Goal: Task Accomplishment & Management: Use online tool/utility

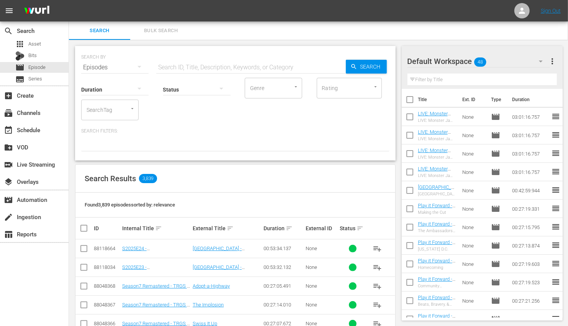
click at [207, 123] on div "Duration Status Genre Genre Rating Rating SearchTag SearchTag Search Filters:" at bounding box center [235, 114] width 308 height 75
click at [45, 136] on div "event_available Schedule" at bounding box center [34, 129] width 69 height 15
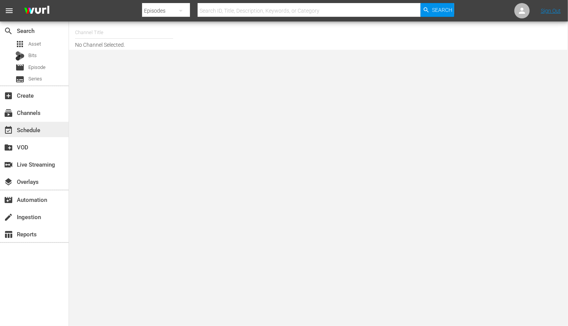
click at [41, 125] on div "event_available Schedule" at bounding box center [21, 128] width 43 height 7
click at [41, 116] on div "subscriptions Channels" at bounding box center [34, 112] width 69 height 15
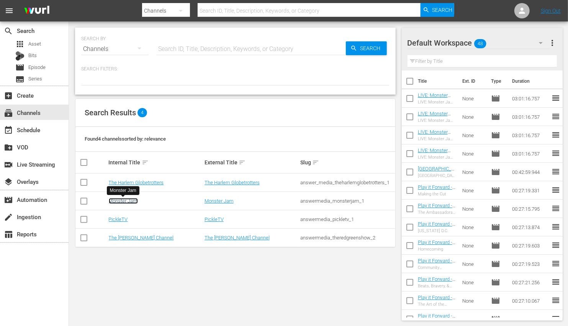
click at [128, 203] on link "Monster Jam" at bounding box center [123, 201] width 29 height 6
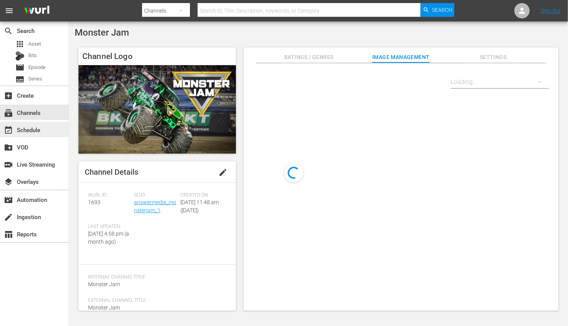
click at [45, 128] on div "event_available Schedule" at bounding box center [34, 129] width 69 height 15
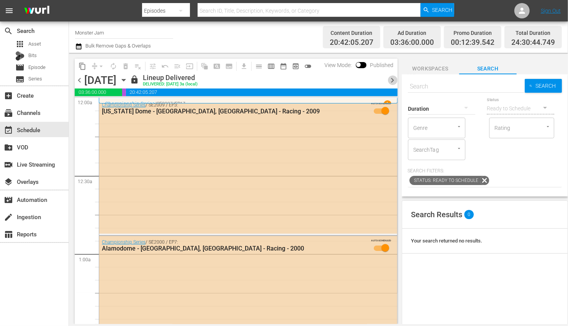
click at [389, 76] on span "chevron_right" at bounding box center [393, 80] width 10 height 10
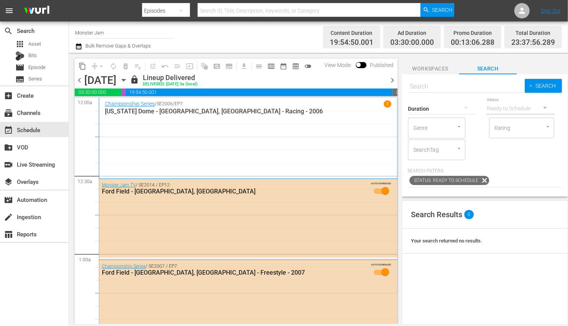
click at [389, 78] on span "chevron_right" at bounding box center [393, 80] width 10 height 10
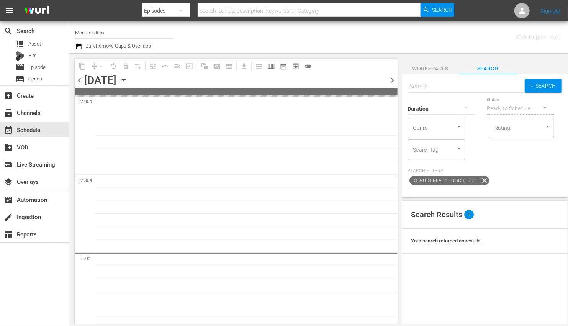
click at [389, 78] on span "chevron_right" at bounding box center [393, 80] width 10 height 10
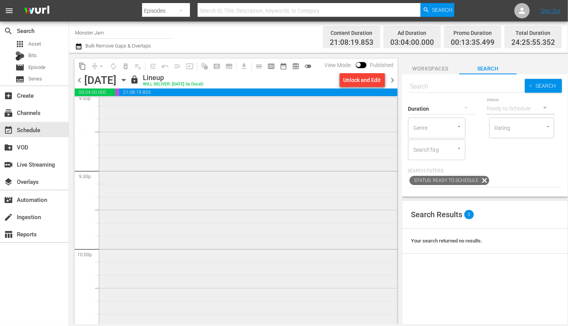
scroll to position [3059, 0]
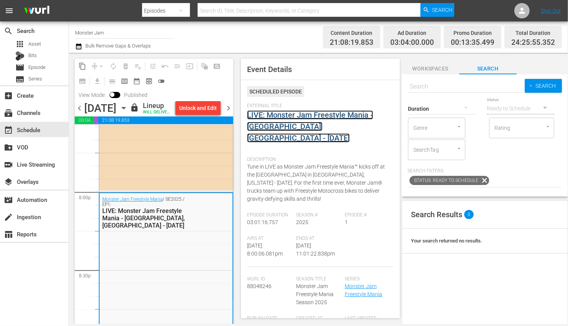
click at [336, 113] on link "LIVE: Monster Jam Freestyle Mania - [GEOGRAPHIC_DATA], [GEOGRAPHIC_DATA] - [DAT…" at bounding box center [310, 126] width 126 height 32
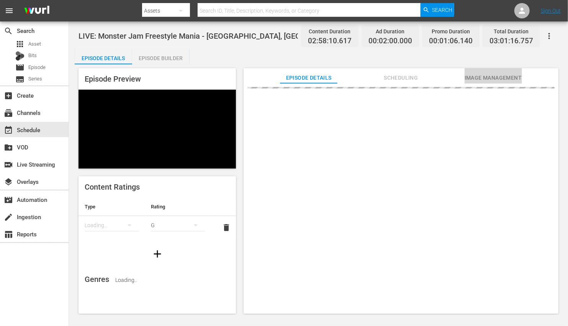
click at [389, 80] on span "Image Management" at bounding box center [493, 78] width 57 height 10
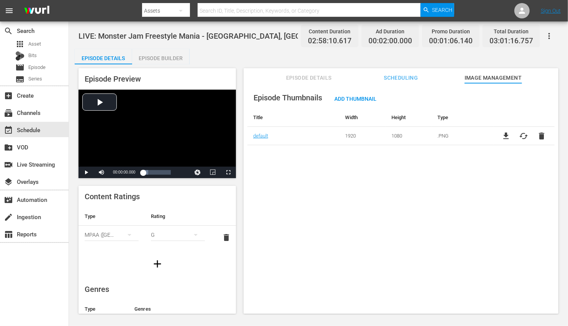
click at [389, 188] on div "Episode Thumbnails Add Thumbnail Title Width Height Type default 1920 1080 .PNG…" at bounding box center [401, 202] width 315 height 238
click at [355, 100] on span "Add Thumbnail" at bounding box center [355, 99] width 54 height 6
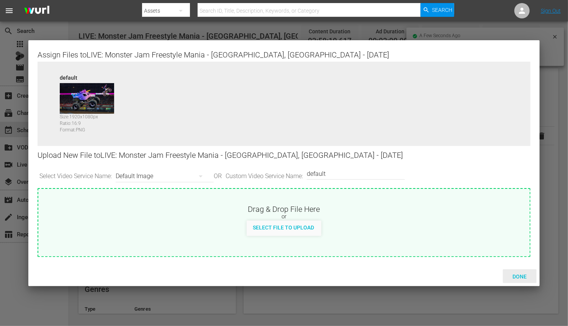
click at [389, 270] on div "Done" at bounding box center [520, 276] width 34 height 14
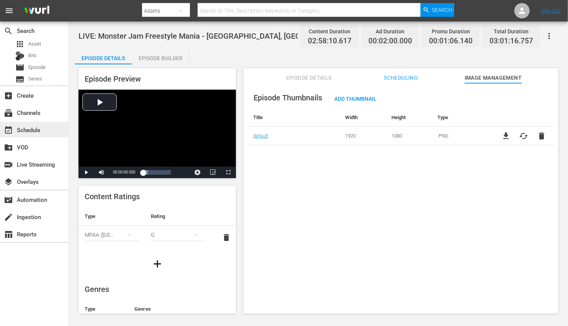
click at [39, 130] on div "event_available Schedule" at bounding box center [21, 128] width 43 height 7
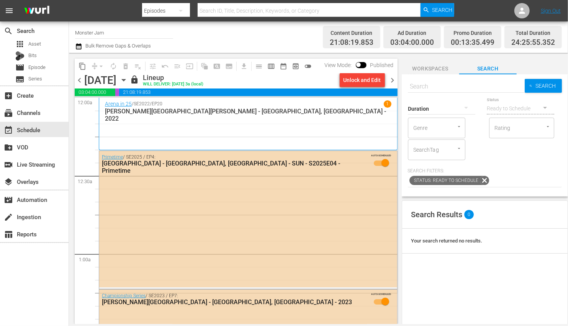
click at [361, 79] on div "Unlock and Edit" at bounding box center [363, 80] width 38 height 14
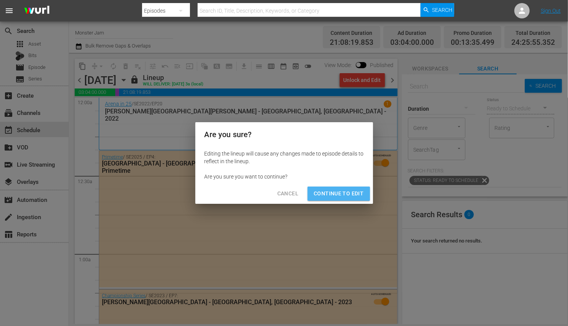
click at [355, 197] on span "Continue to Edit" at bounding box center [339, 194] width 50 height 10
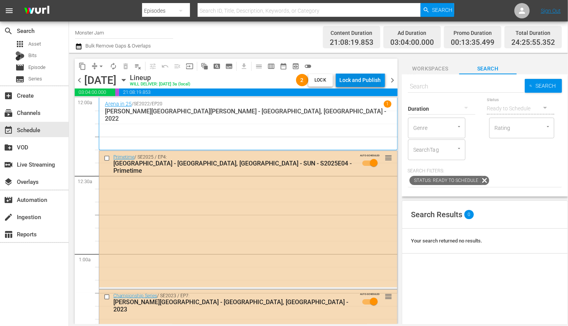
click at [366, 80] on div "Lock and Publish" at bounding box center [360, 80] width 41 height 14
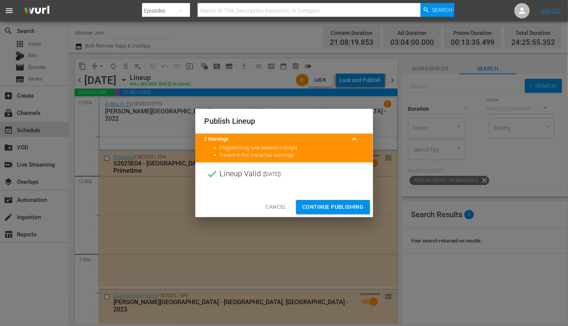
click at [344, 204] on span "Continue Publishing" at bounding box center [333, 207] width 62 height 10
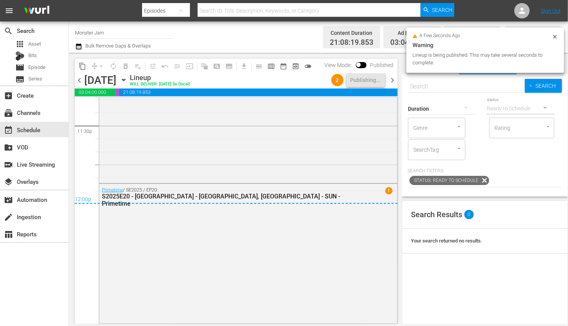
scroll to position [3643, 0]
